Goal: Find contact information: Find contact information

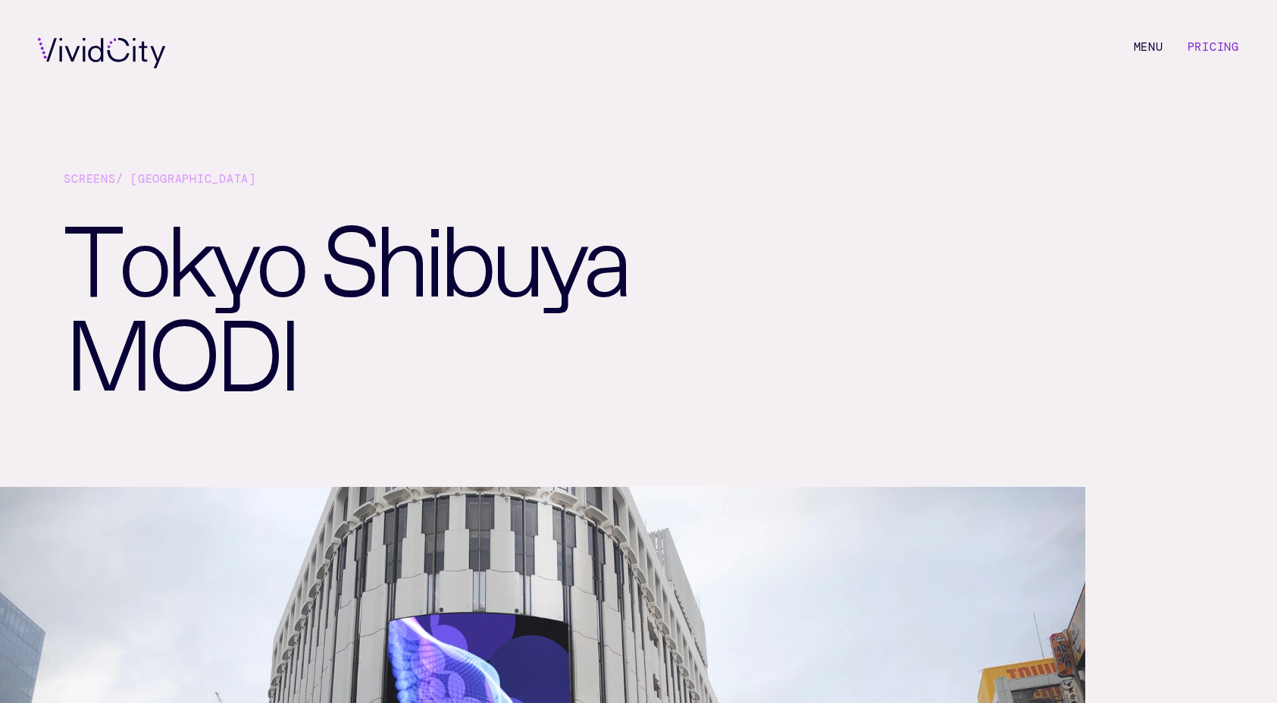
click at [1224, 52] on link "Pricing" at bounding box center [1214, 46] width 52 height 15
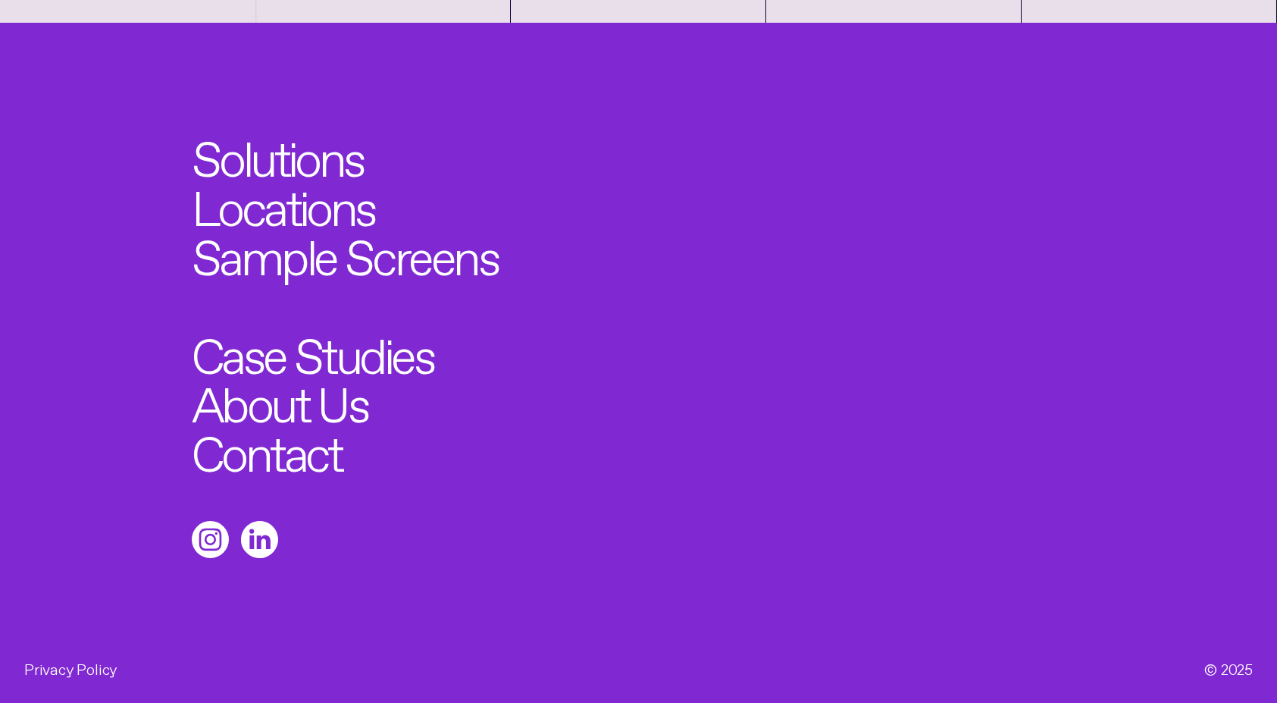
scroll to position [1977, 0]
click at [284, 453] on link "Contact" at bounding box center [275, 448] width 165 height 54
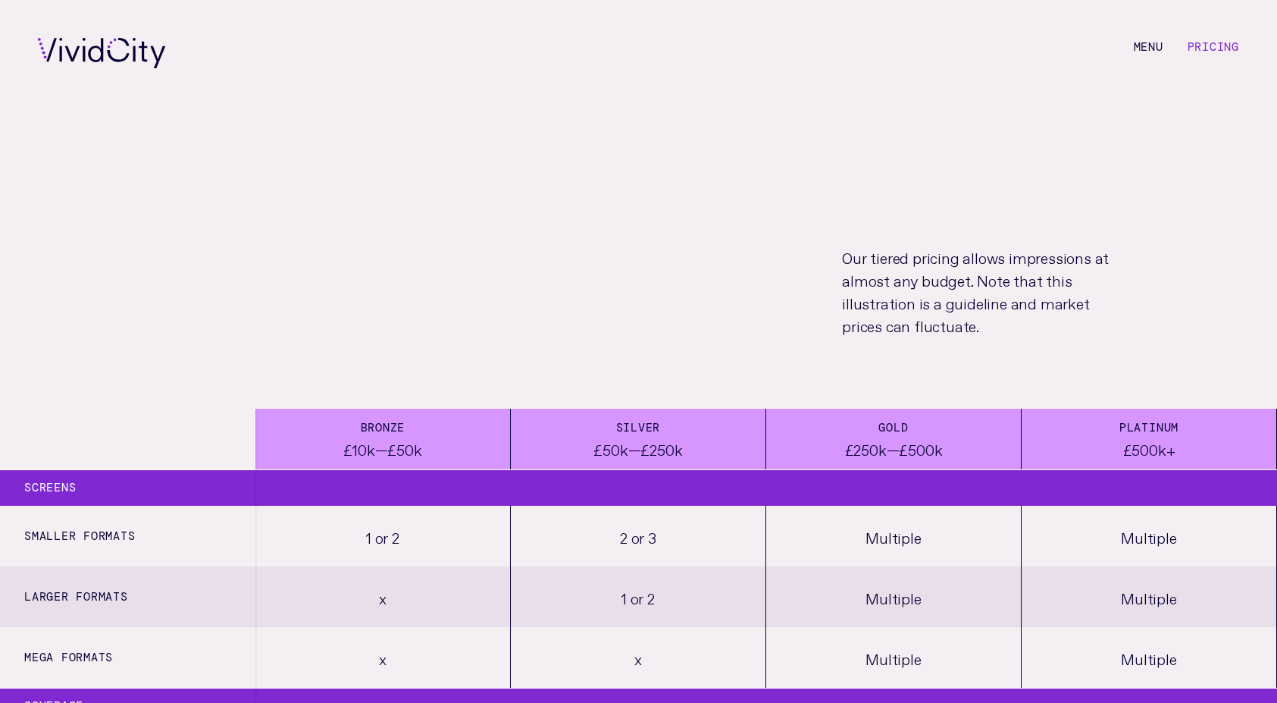
scroll to position [1977, 0]
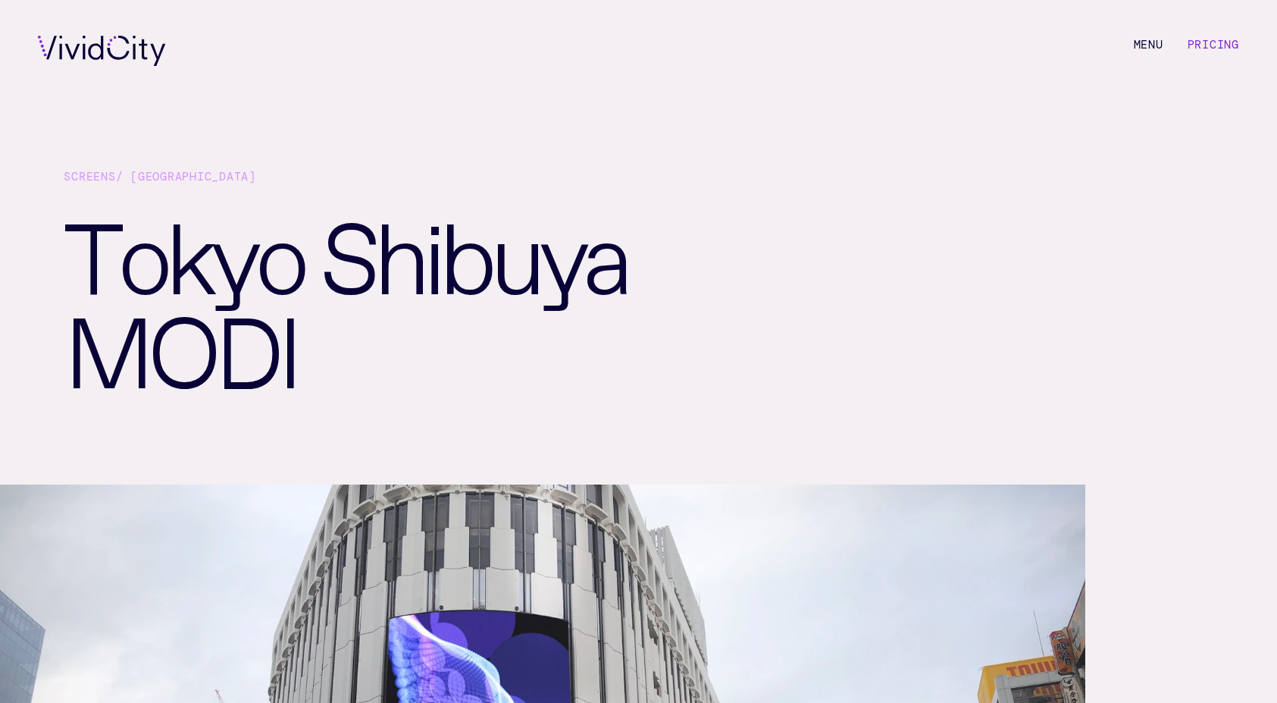
scroll to position [3, 0]
